Goal: Transaction & Acquisition: Purchase product/service

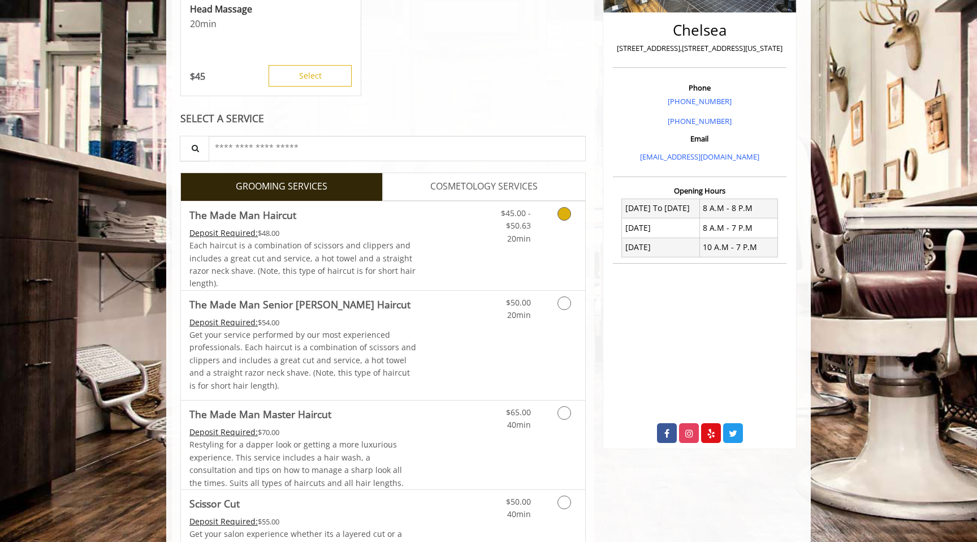
click at [345, 261] on span "Each haircut is a combination of scissors and clippers and includes a great cut…" at bounding box center [302, 264] width 226 height 49
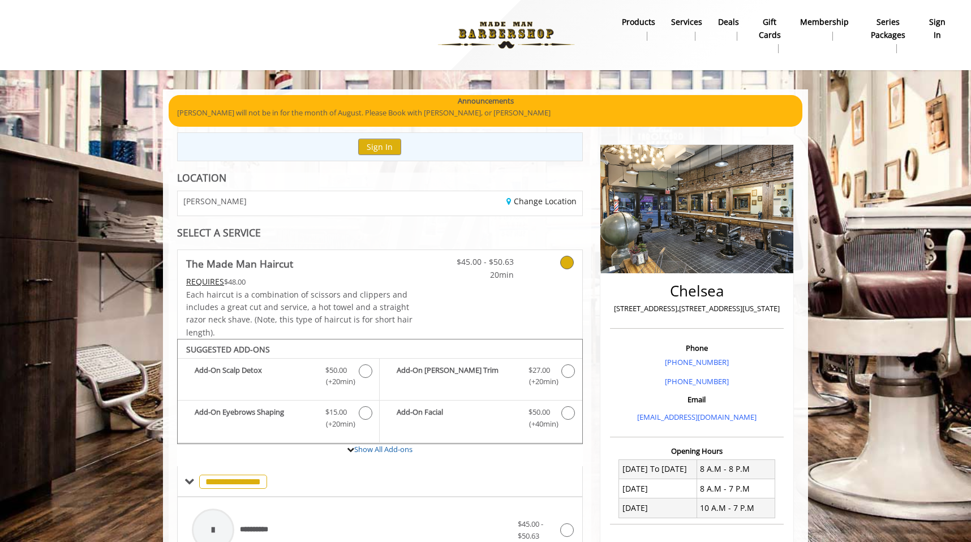
click at [460, 115] on p "[PERSON_NAME] will not be in for the month of August. Please Book with [PERSON_…" at bounding box center [485, 113] width 617 height 12
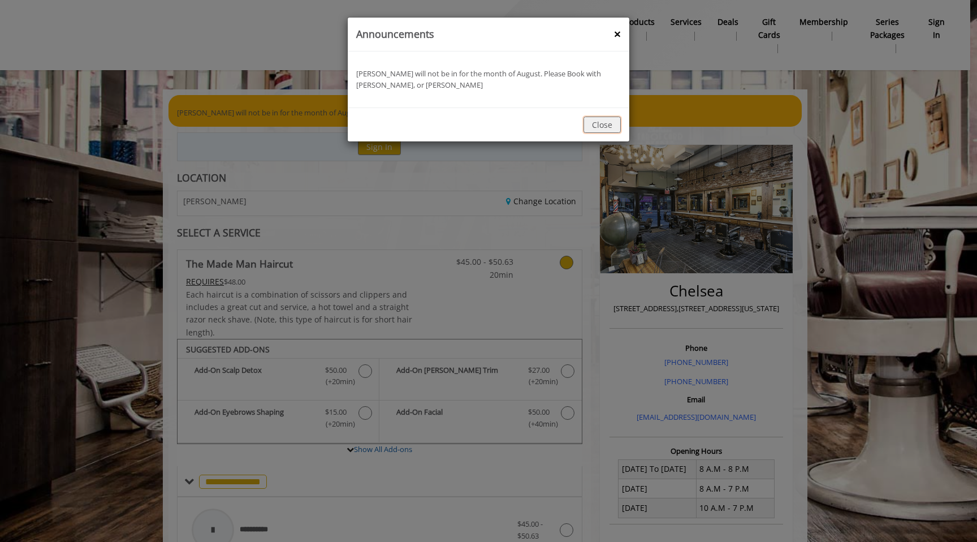
click at [595, 122] on button "Close" at bounding box center [602, 125] width 37 height 16
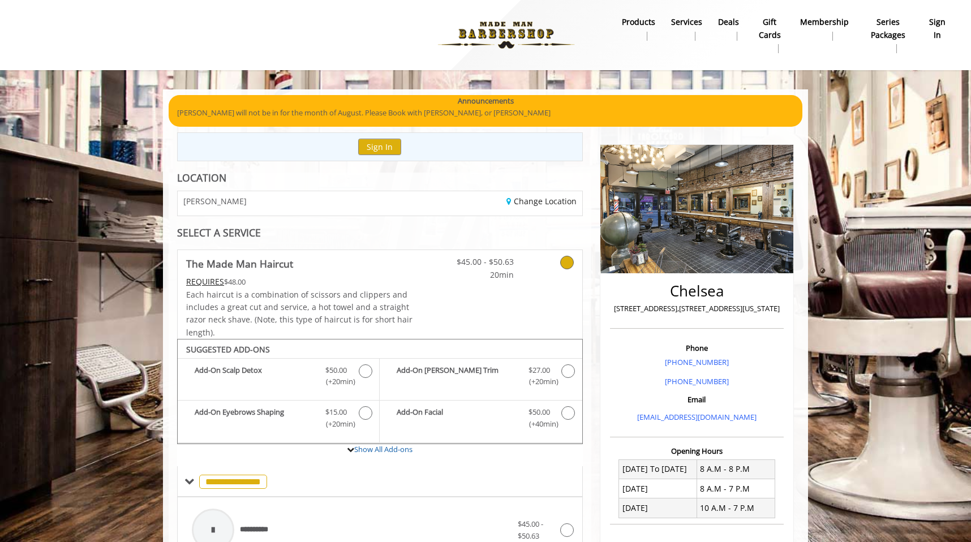
click at [545, 194] on div "Change Location" at bounding box center [485, 203] width 210 height 24
click at [536, 202] on link "Change Location" at bounding box center [541, 201] width 70 height 11
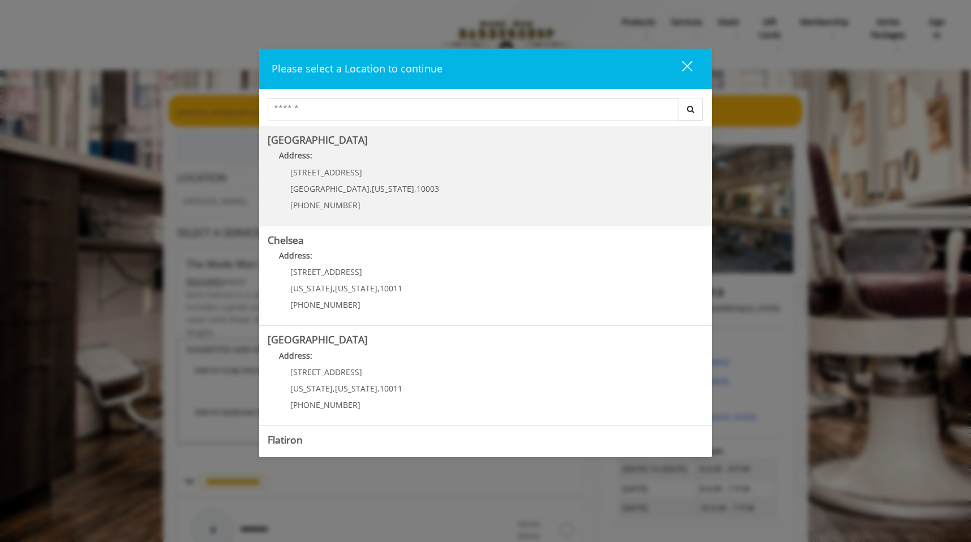
click at [382, 175] on p "[STREET_ADDRESS]" at bounding box center [364, 172] width 149 height 8
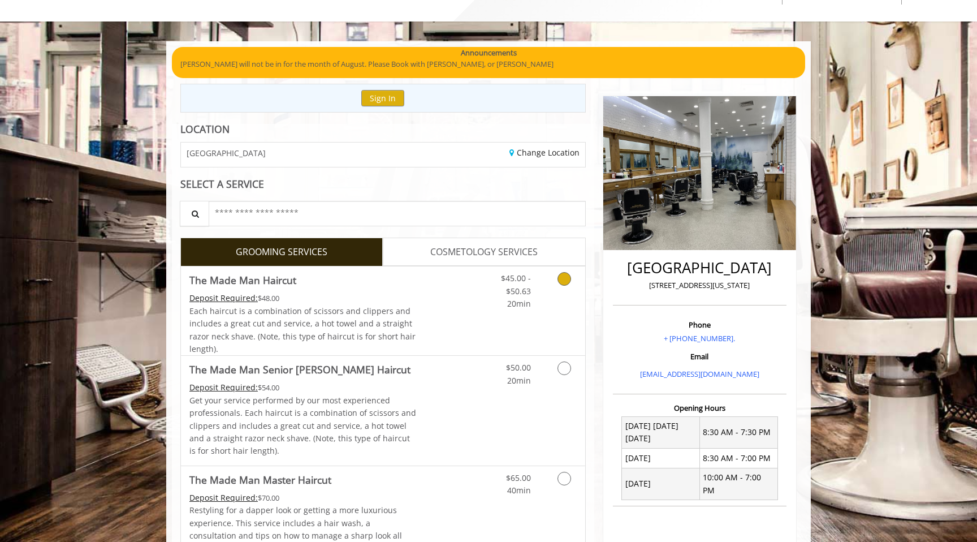
click at [405, 312] on div "Each haircut is a combination of scissors and clippers and includes a great cut…" at bounding box center [302, 330] width 227 height 51
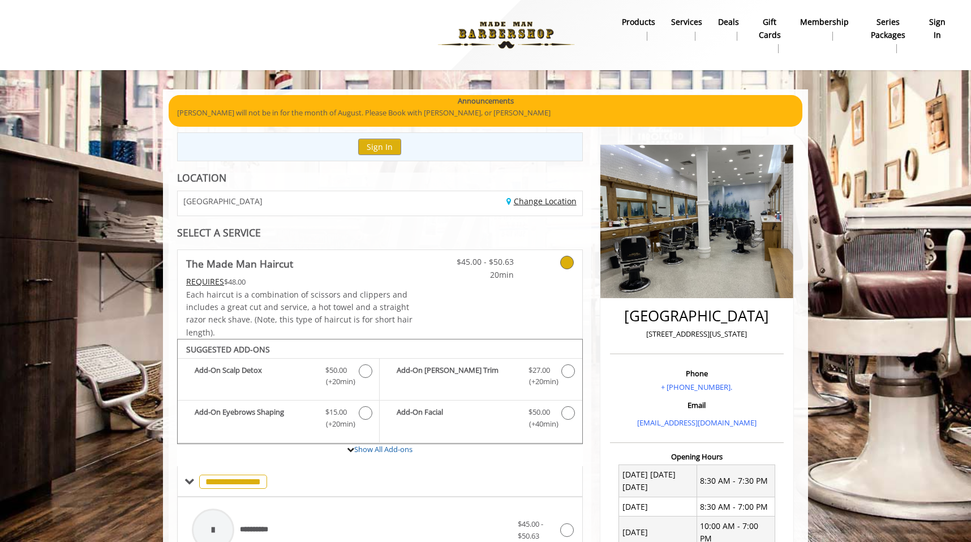
click at [536, 200] on link "Change Location" at bounding box center [541, 201] width 70 height 11
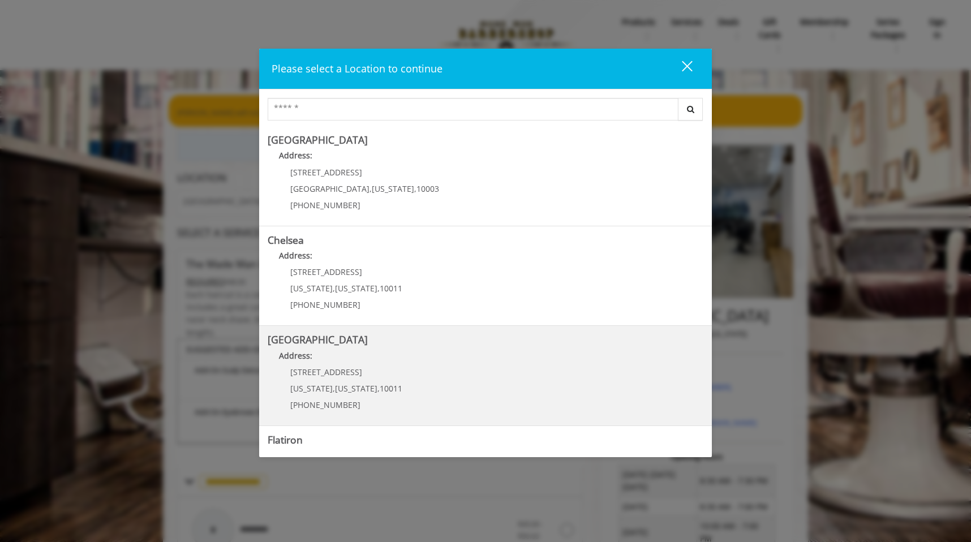
click at [444, 365] on Street "Address:" at bounding box center [486, 359] width 436 height 18
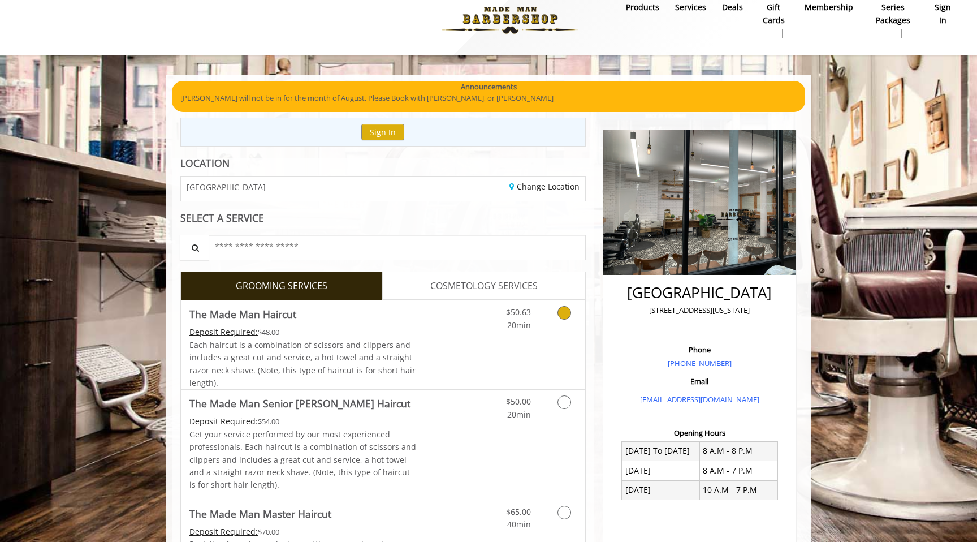
click at [398, 329] on div "Deposit Required: $48.00" at bounding box center [302, 332] width 227 height 12
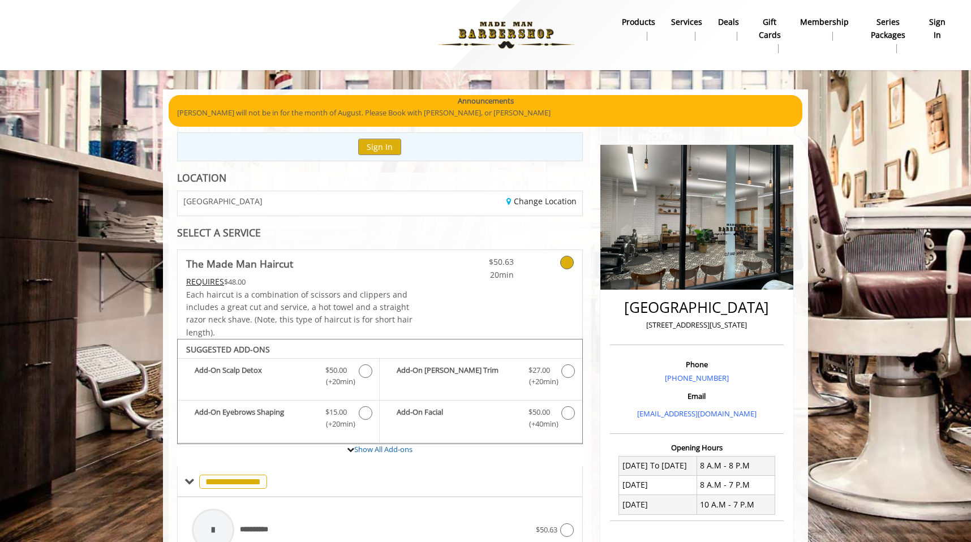
click at [515, 206] on div "Change Location" at bounding box center [485, 203] width 210 height 24
click at [532, 198] on link "Change Location" at bounding box center [541, 201] width 70 height 11
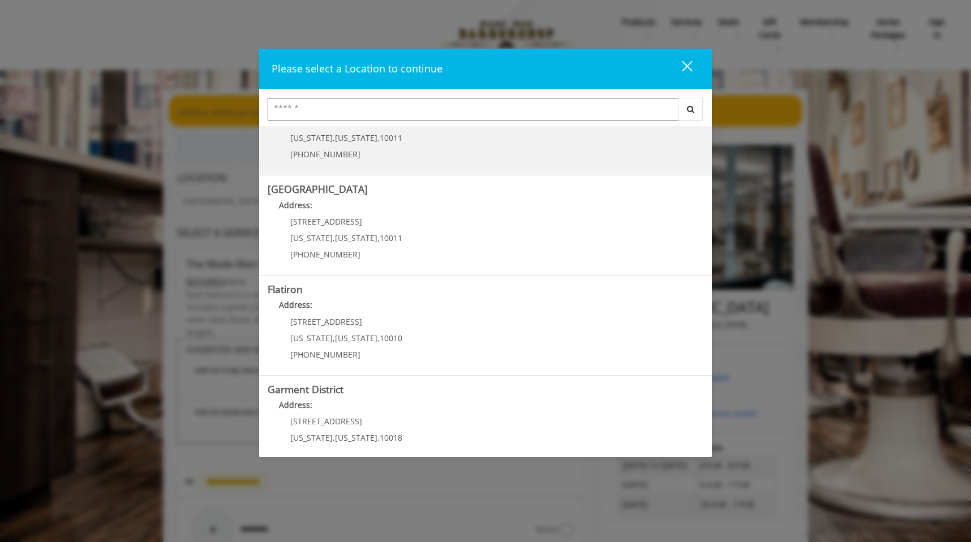
scroll to position [174, 0]
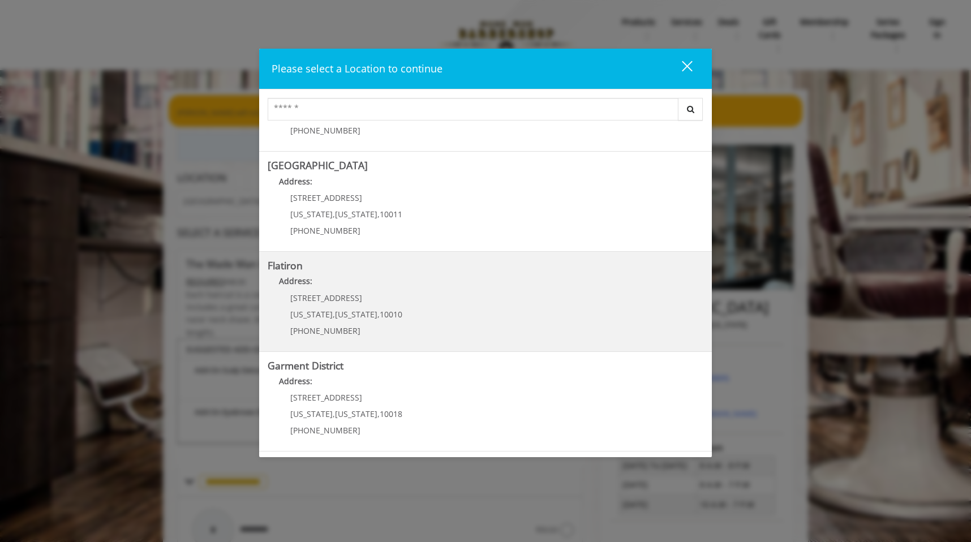
click at [402, 307] on "Flatiron Address: 10 E 23rd St New York , New York , 10010 (917) 475-1765" at bounding box center [486, 301] width 436 height 83
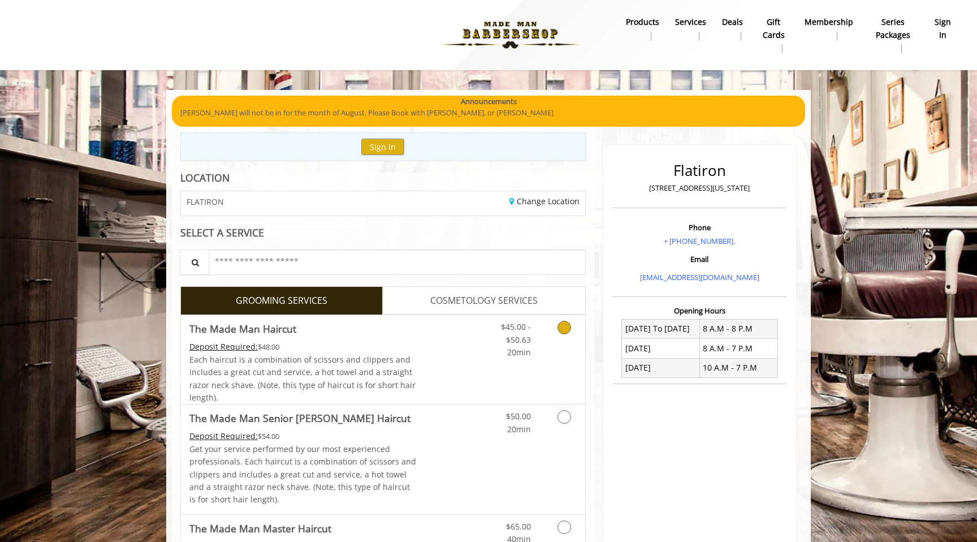
click at [399, 374] on span "Each haircut is a combination of scissors and clippers and includes a great cut…" at bounding box center [302, 378] width 226 height 49
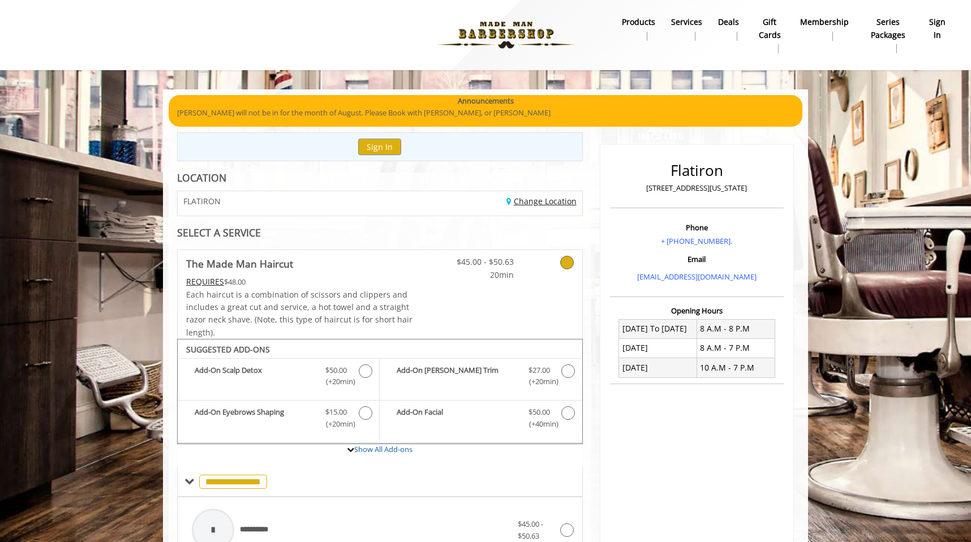
click at [549, 205] on link "Change Location" at bounding box center [541, 201] width 70 height 11
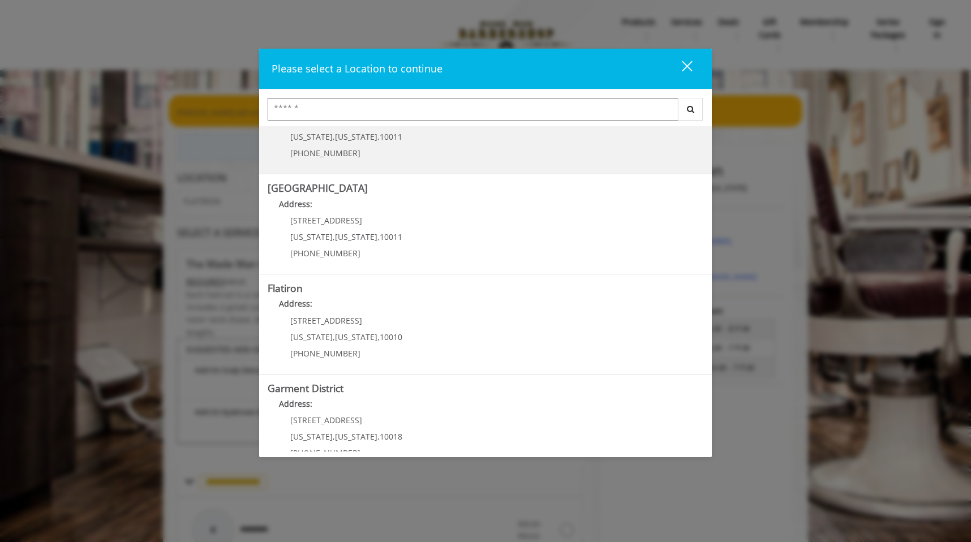
scroll to position [174, 0]
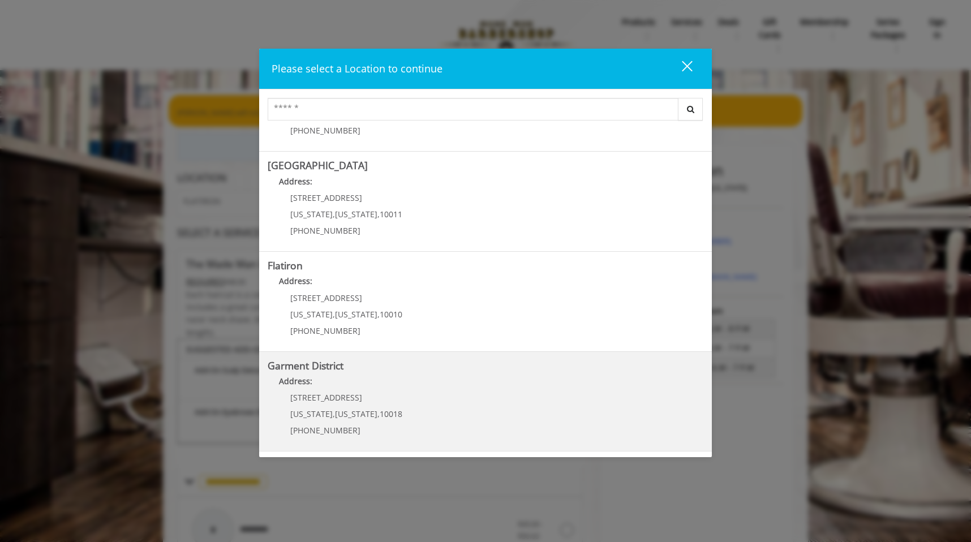
click at [405, 386] on District "Address:" at bounding box center [486, 384] width 436 height 18
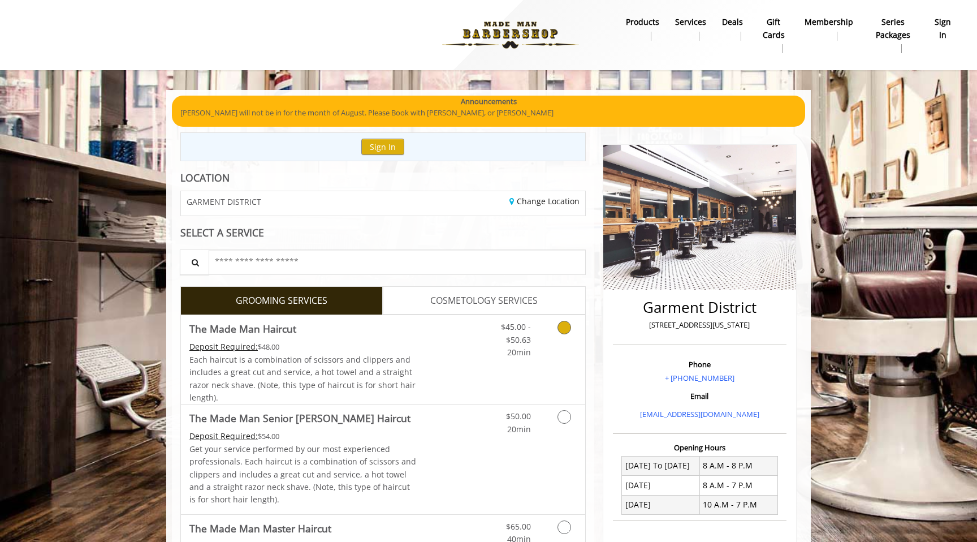
click at [400, 355] on span "Each haircut is a combination of scissors and clippers and includes a great cut…" at bounding box center [302, 378] width 226 height 49
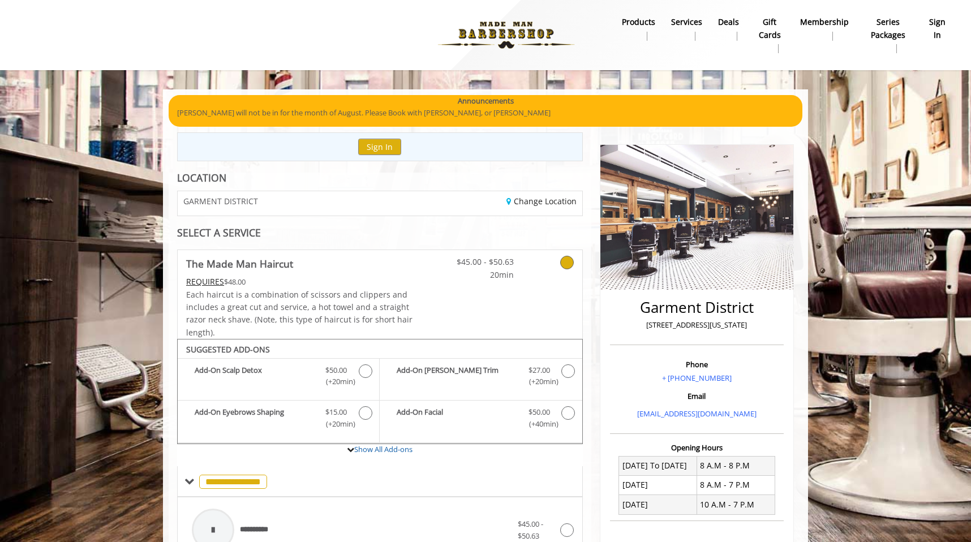
click at [730, 23] on b "Deals" at bounding box center [728, 22] width 21 height 12
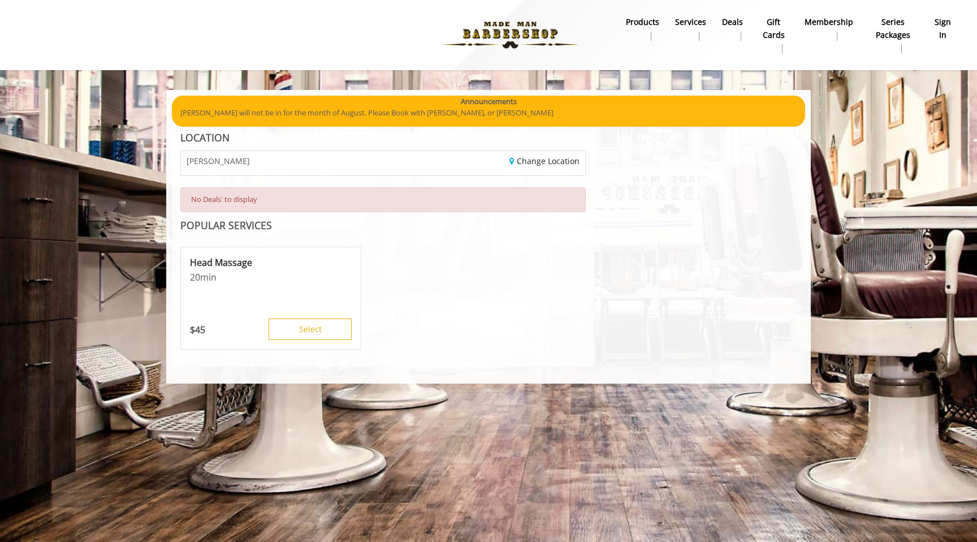
click at [828, 21] on b "Membership" at bounding box center [829, 22] width 49 height 12
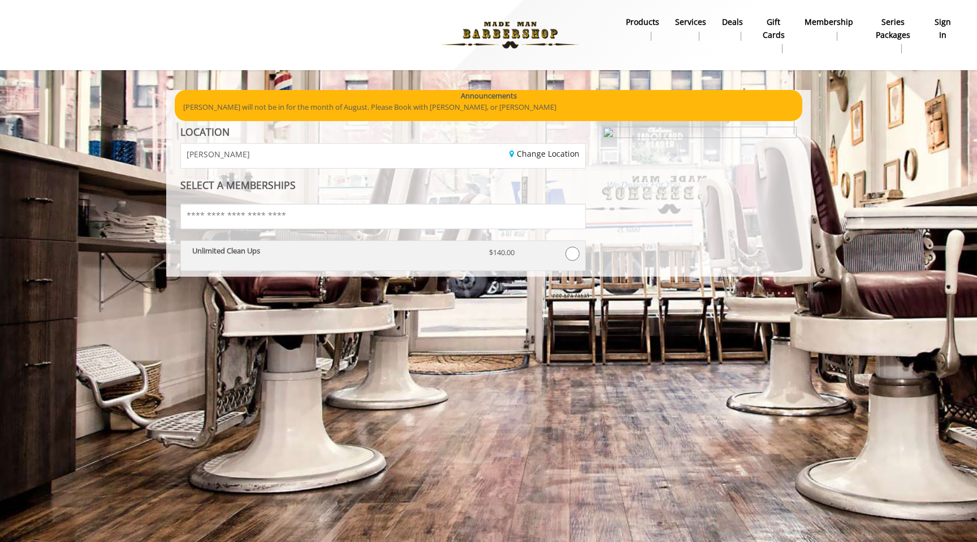
click at [390, 248] on p "Unlimited Clean Ups" at bounding box center [332, 251] width 280 height 8
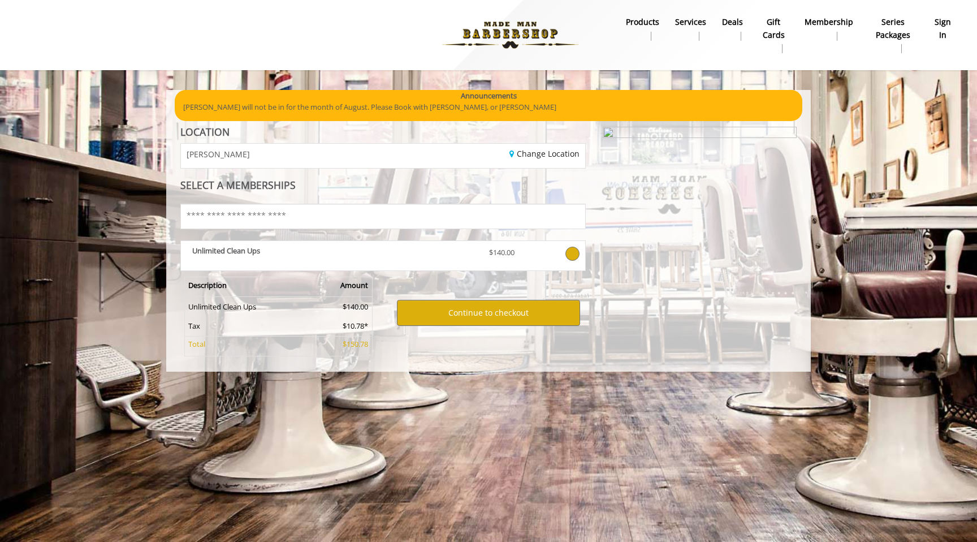
click at [893, 22] on b "Series packages" at bounding box center [893, 28] width 49 height 25
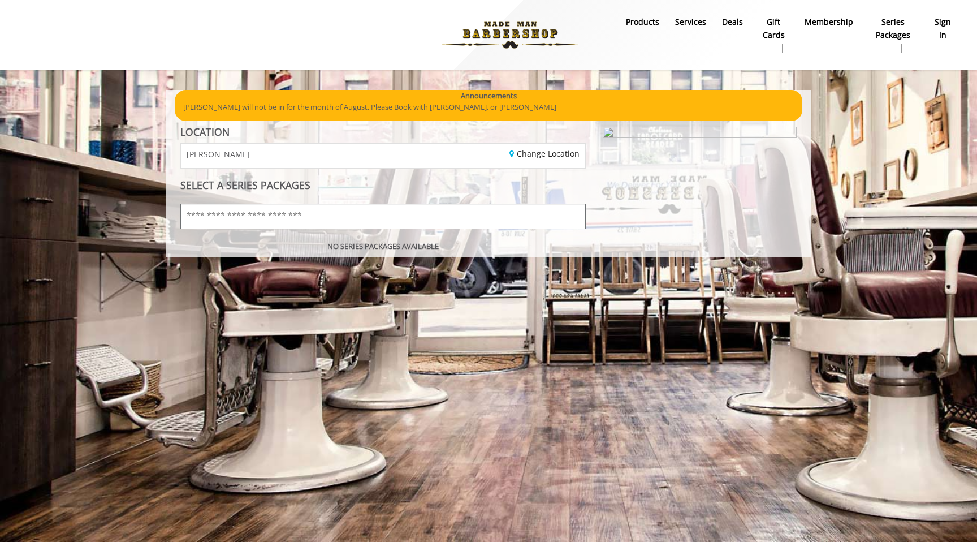
click at [479, 222] on input "text" at bounding box center [383, 216] width 406 height 25
click at [692, 21] on b "Services" at bounding box center [690, 22] width 31 height 12
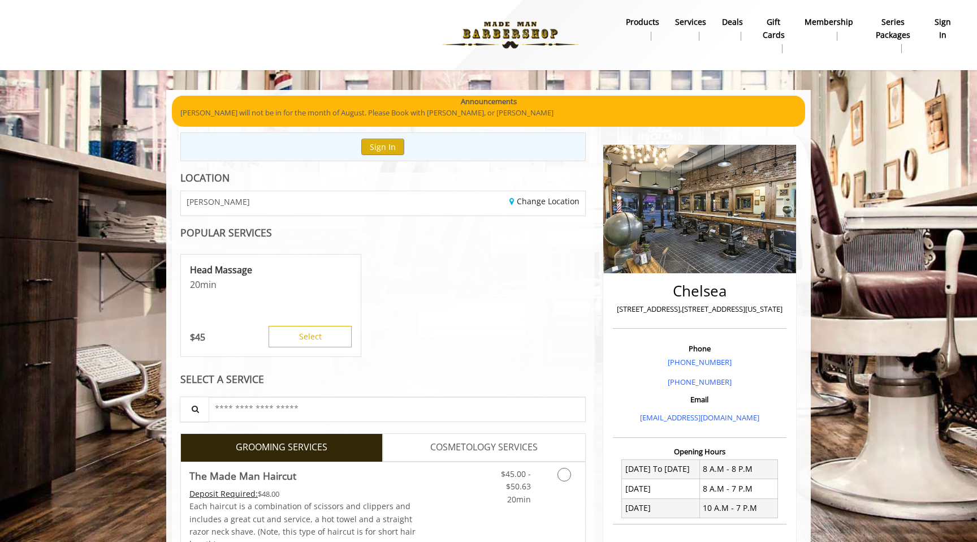
click at [645, 15] on link "products" at bounding box center [642, 28] width 49 height 29
